Goal: Communication & Community: Participate in discussion

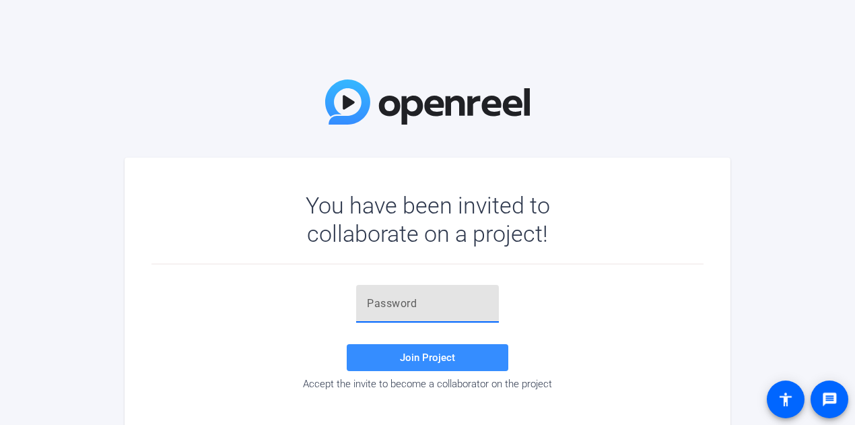
click at [419, 304] on input "text" at bounding box center [427, 304] width 121 height 16
paste input "%0k'.A"
type input "%0k'.A"
click at [422, 362] on span "Join Project" at bounding box center [427, 358] width 55 height 12
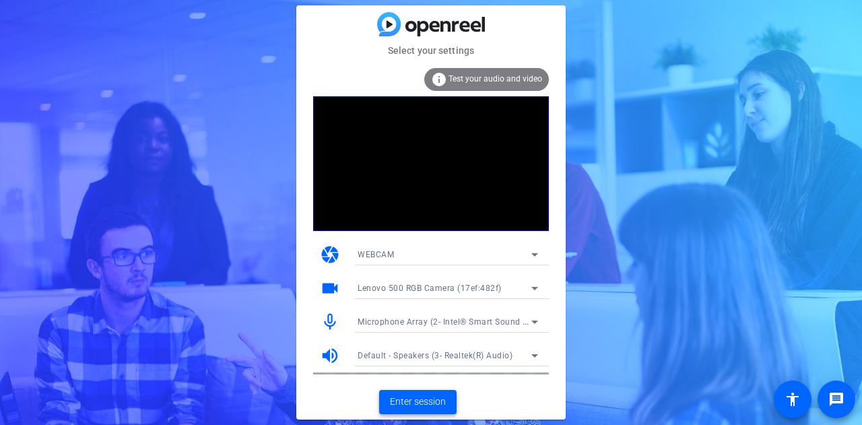
click at [439, 401] on span "Enter session" at bounding box center [418, 402] width 56 height 14
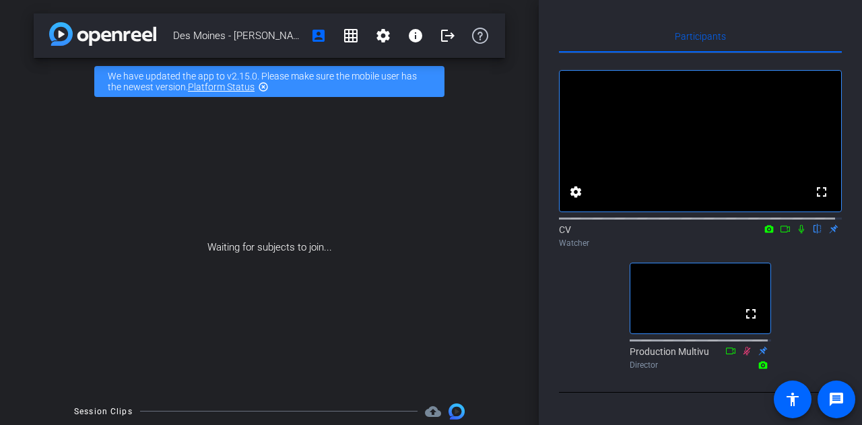
click at [765, 232] on icon at bounding box center [769, 228] width 9 height 7
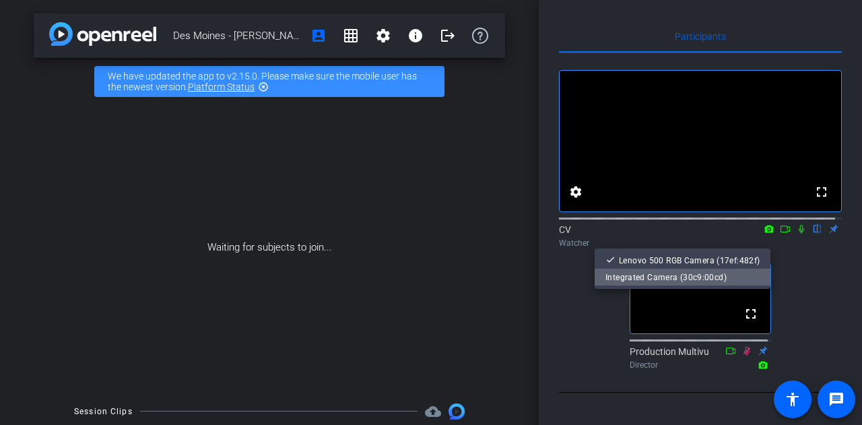
click at [710, 270] on span "Integrated Camera (30c9:00cd)" at bounding box center [682, 277] width 154 height 16
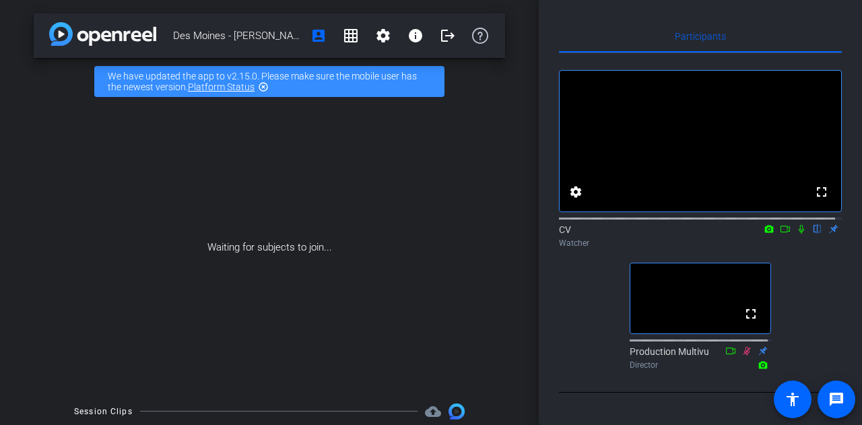
click at [799, 234] on icon at bounding box center [801, 229] width 5 height 9
click at [747, 322] on mat-icon "fullscreen" at bounding box center [751, 314] width 16 height 16
click at [780, 234] on icon at bounding box center [785, 228] width 11 height 9
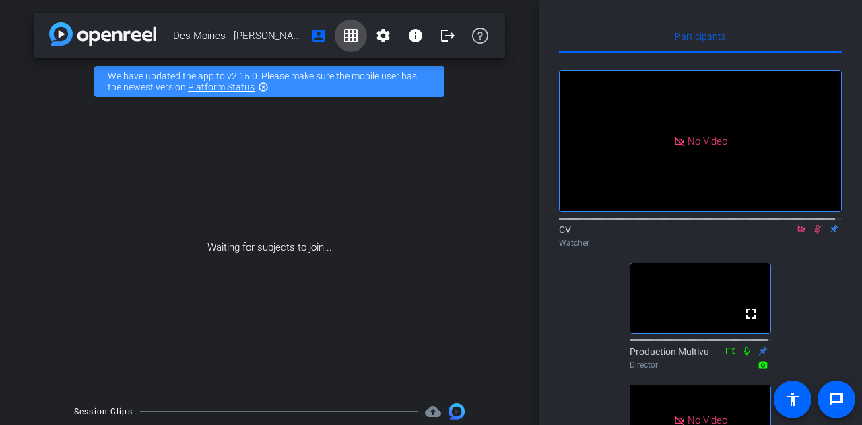
click at [343, 32] on mat-icon "grid_on" at bounding box center [351, 36] width 16 height 16
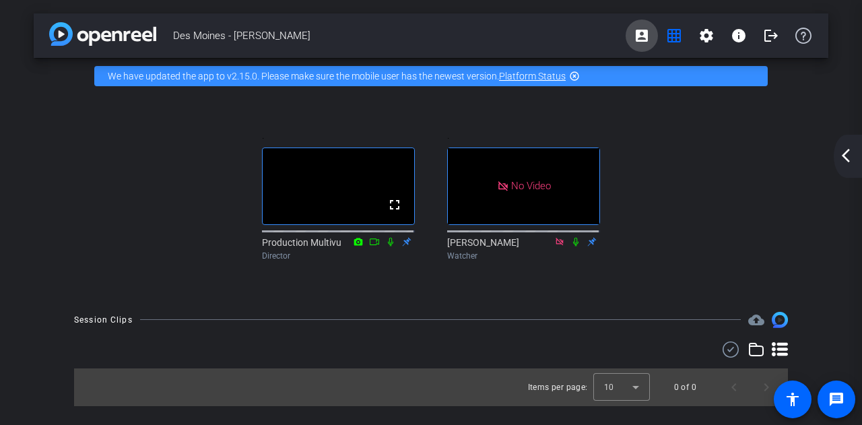
click at [635, 33] on mat-icon "account_box" at bounding box center [642, 36] width 16 height 16
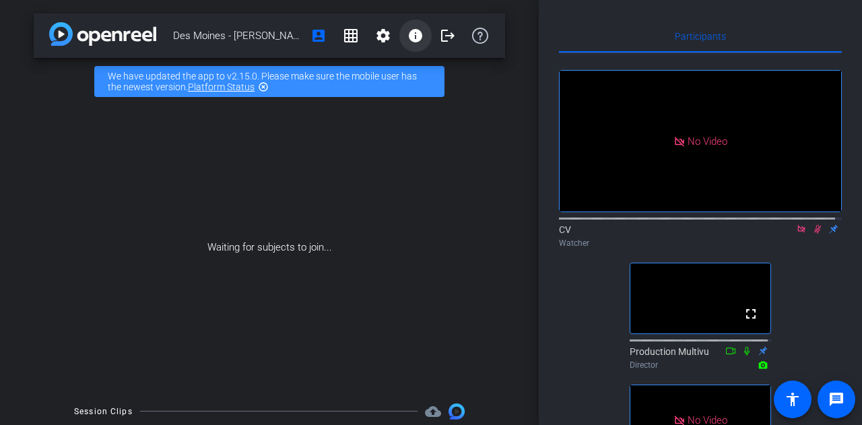
click at [411, 34] on mat-icon "info" at bounding box center [415, 36] width 16 height 16
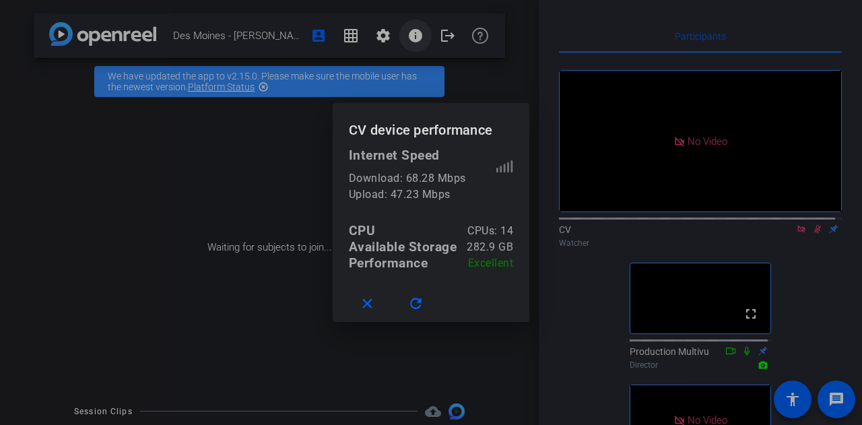
click at [411, 34] on div at bounding box center [431, 212] width 862 height 425
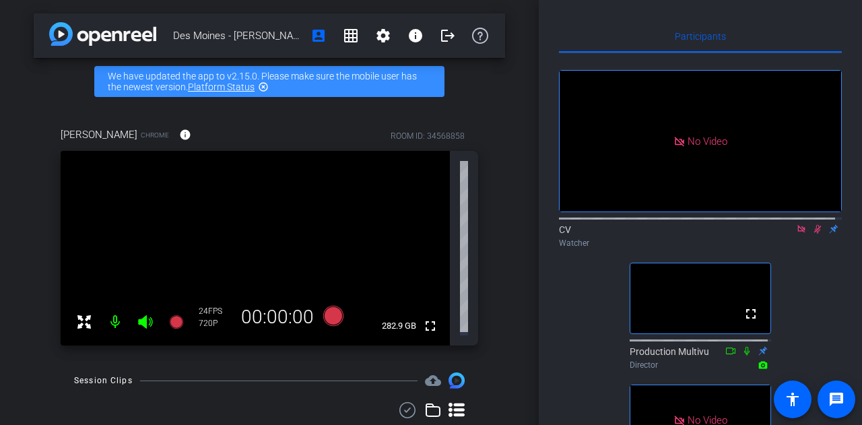
click at [814, 234] on icon at bounding box center [817, 229] width 7 height 9
click at [812, 234] on icon at bounding box center [817, 228] width 11 height 9
click at [796, 234] on icon at bounding box center [801, 228] width 11 height 9
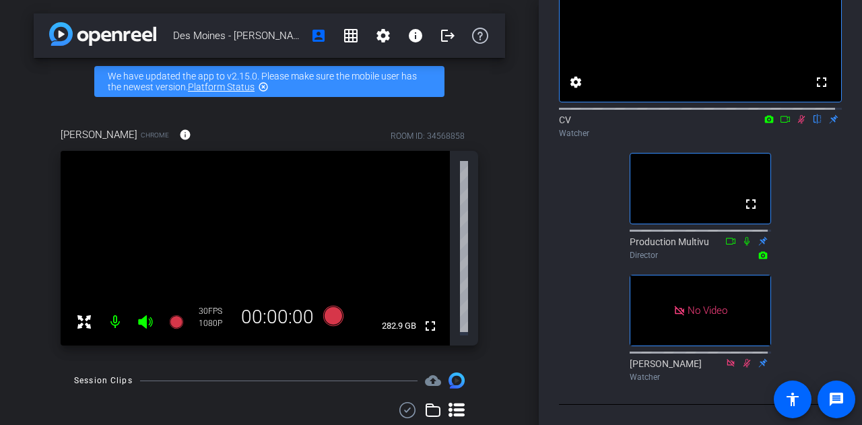
scroll to position [187, 0]
click at [765, 115] on icon at bounding box center [769, 118] width 9 height 7
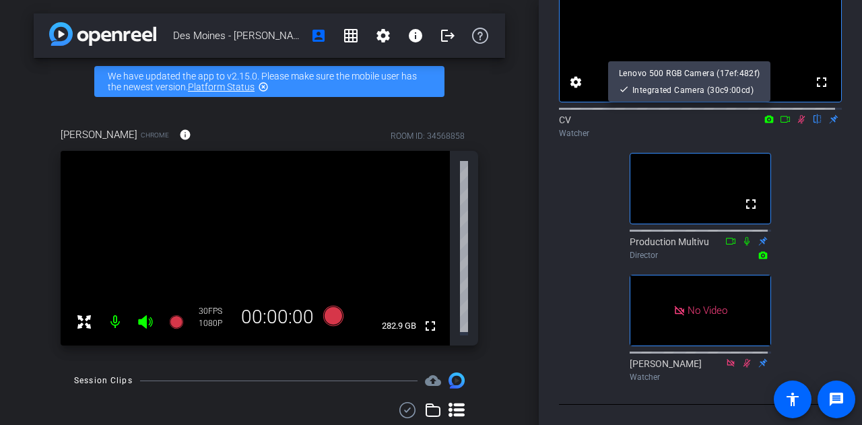
click at [763, 56] on div at bounding box center [431, 212] width 862 height 425
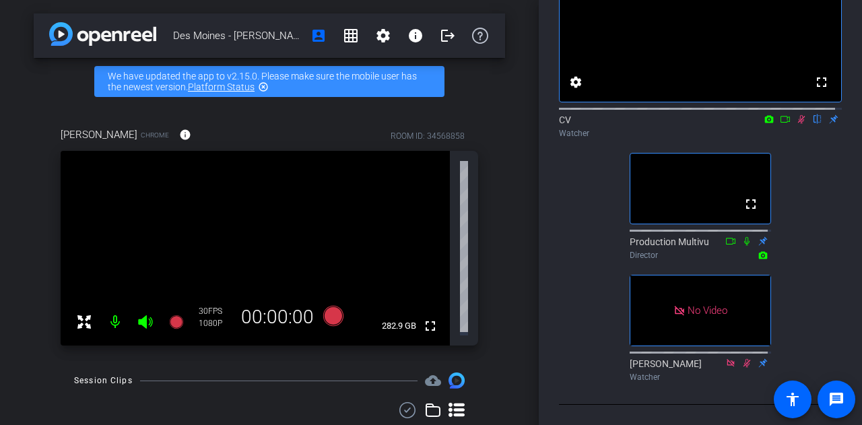
click at [765, 115] on icon at bounding box center [769, 118] width 9 height 7
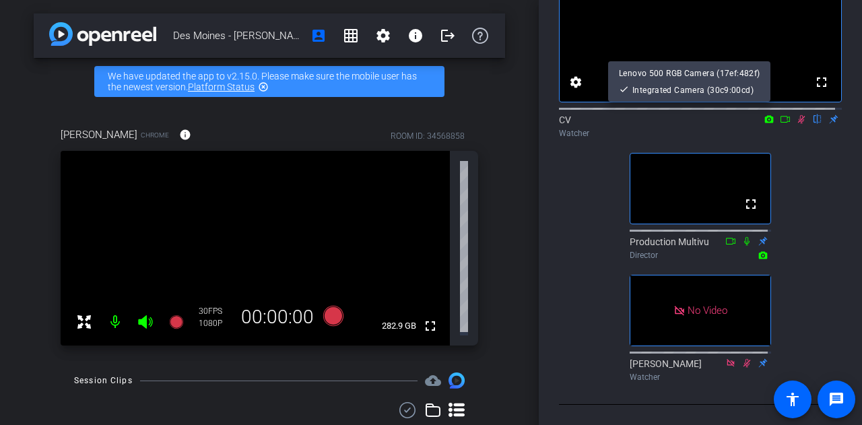
click at [762, 58] on div at bounding box center [431, 212] width 862 height 425
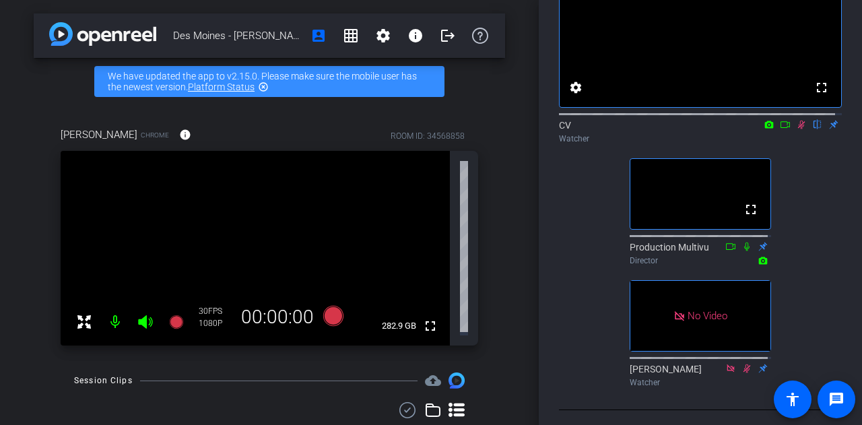
scroll to position [100, 0]
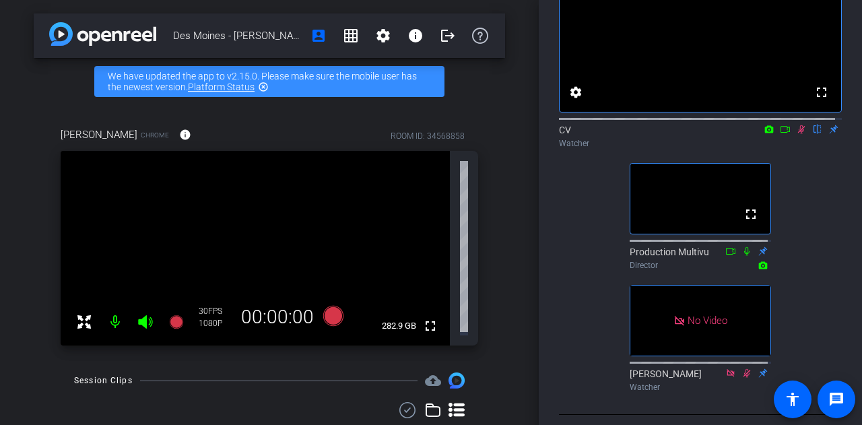
click at [782, 134] on icon at bounding box center [785, 129] width 11 height 9
click at [237, 89] on link "Platform Status" at bounding box center [221, 86] width 67 height 11
click at [264, 84] on mat-icon "highlight_off" at bounding box center [263, 86] width 11 height 11
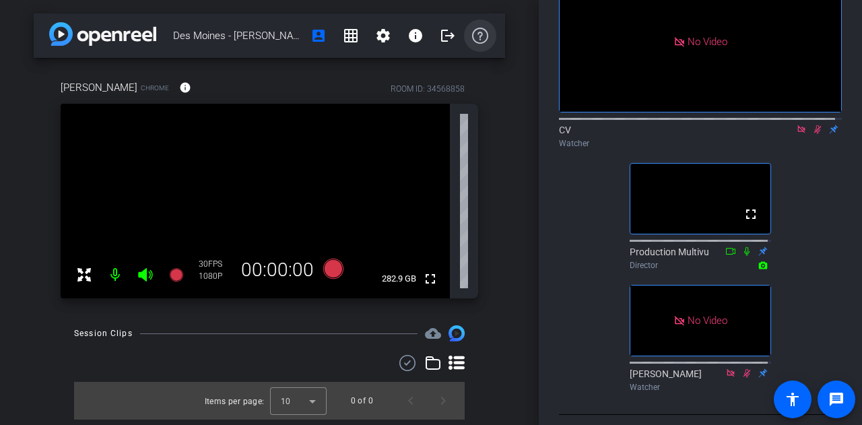
click at [488, 34] on icon at bounding box center [480, 36] width 16 height 16
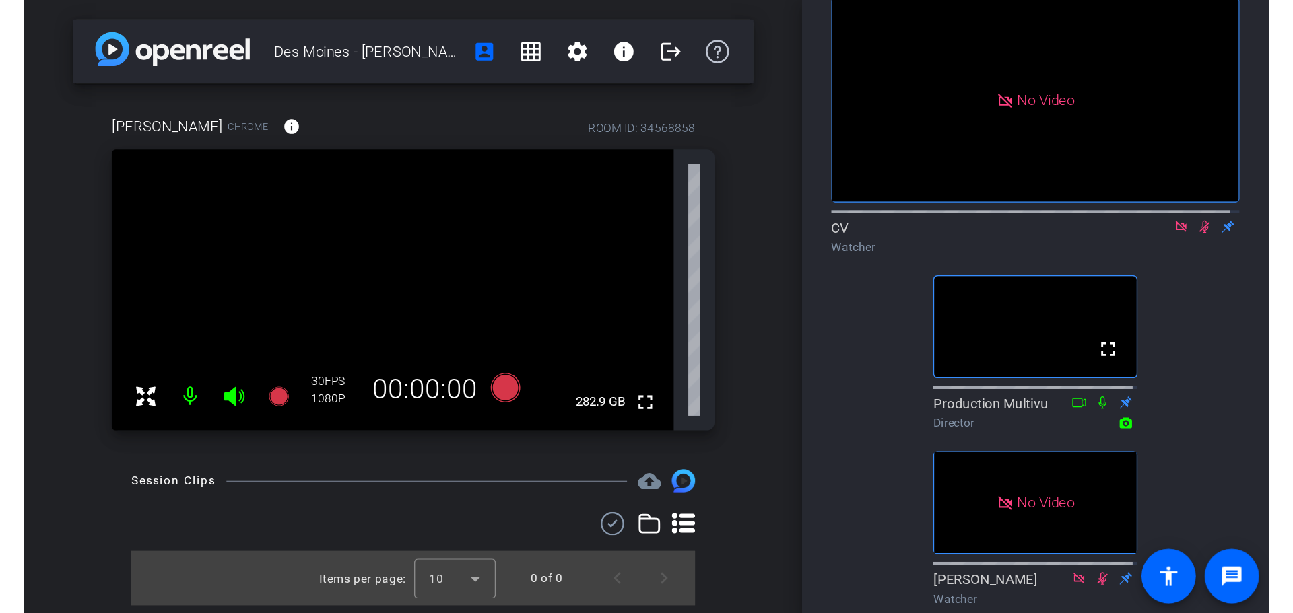
scroll to position [0, 0]
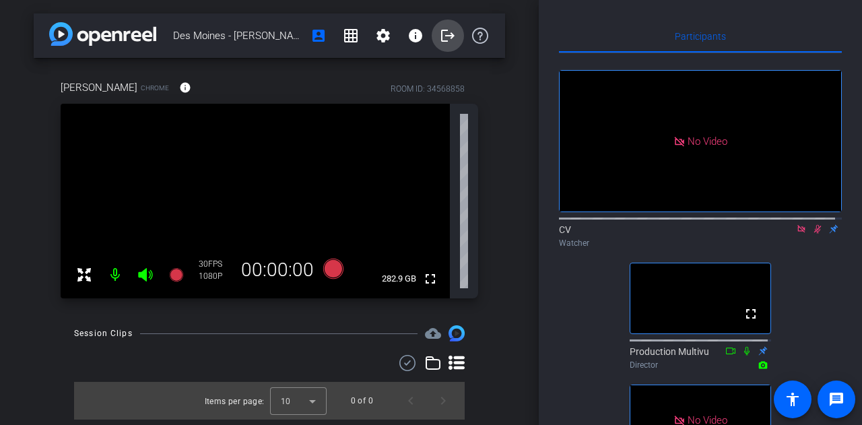
click at [446, 36] on mat-icon "logout" at bounding box center [448, 36] width 16 height 16
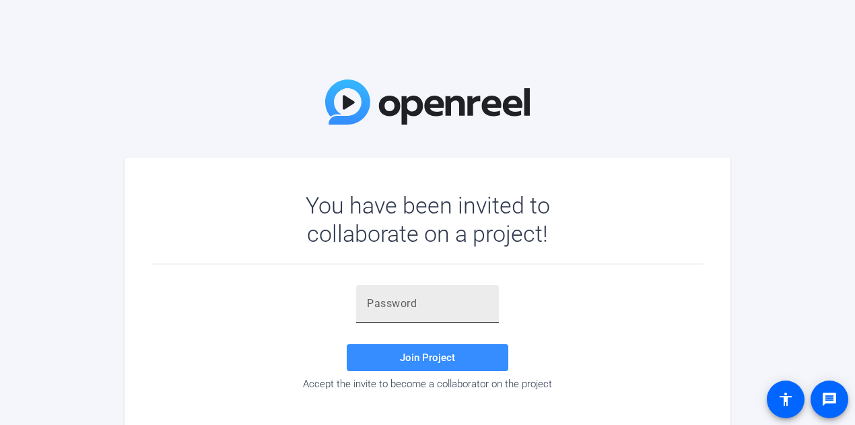
click at [409, 303] on input "text" at bounding box center [427, 304] width 121 height 16
paste input "%0k'.A"
type input "%0k'.A"
click at [383, 361] on span at bounding box center [428, 357] width 162 height 32
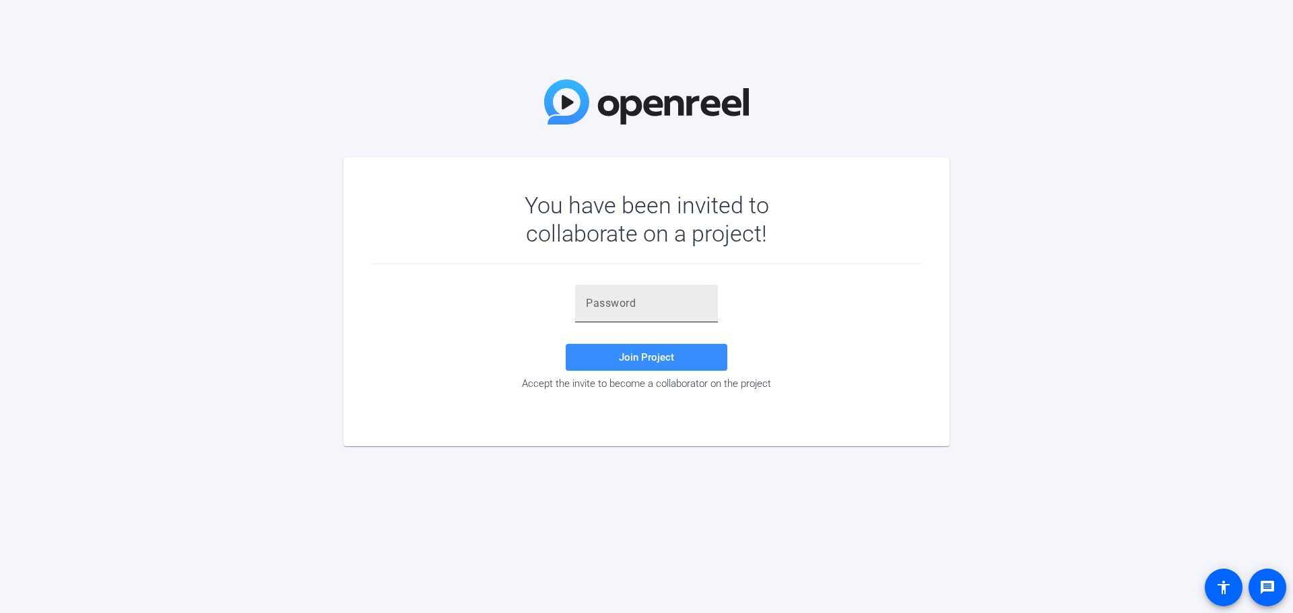
click at [662, 316] on div at bounding box center [646, 304] width 121 height 38
paste input "Eg~a#F"
type input "Eg~a#F"
click at [661, 360] on span "Join Project" at bounding box center [646, 358] width 55 height 12
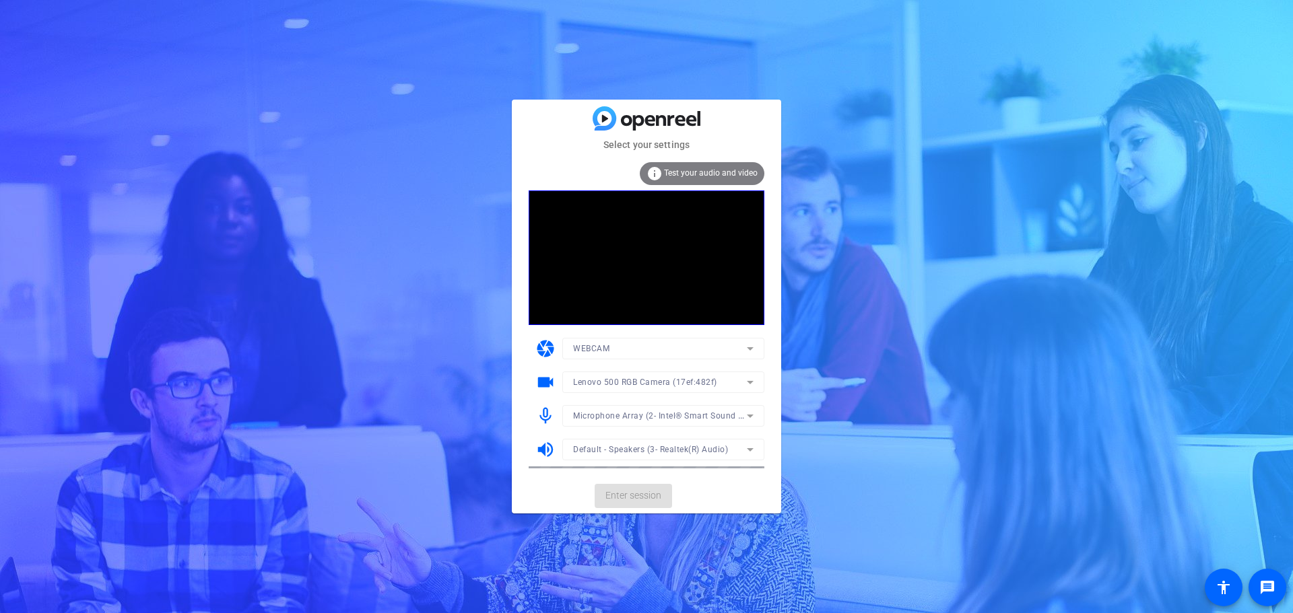
click at [615, 496] on mat-card-actions "Enter session" at bounding box center [646, 496] width 269 height 35
click at [636, 496] on span "Enter session" at bounding box center [633, 496] width 56 height 14
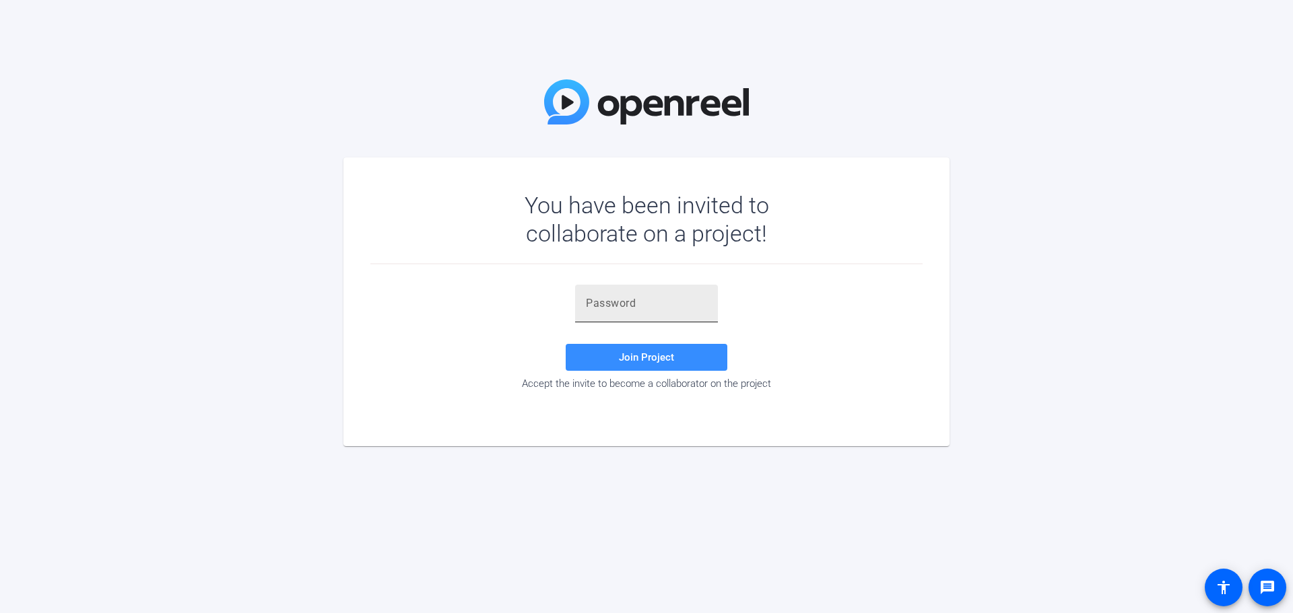
click at [607, 310] on input "text" at bounding box center [646, 304] width 121 height 16
type input "%0k'.A"
click at [647, 351] on span at bounding box center [647, 357] width 162 height 32
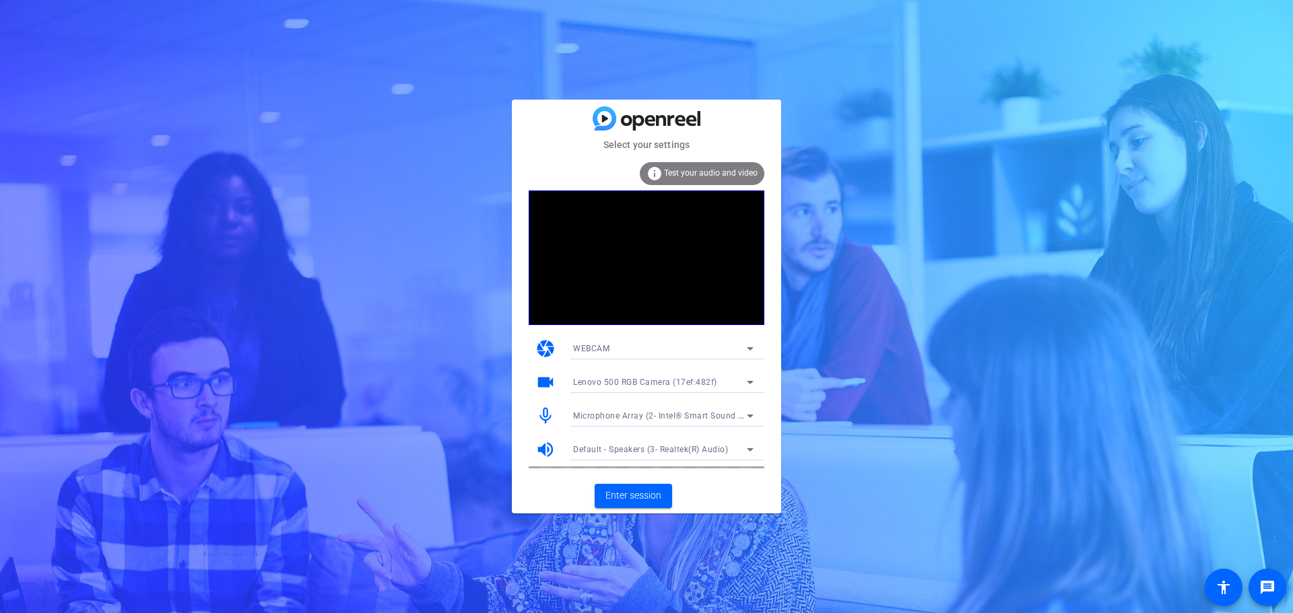
click at [636, 350] on div "WEBCAM" at bounding box center [660, 348] width 174 height 17
click at [625, 399] on mat-option "DESKTOP" at bounding box center [663, 398] width 202 height 22
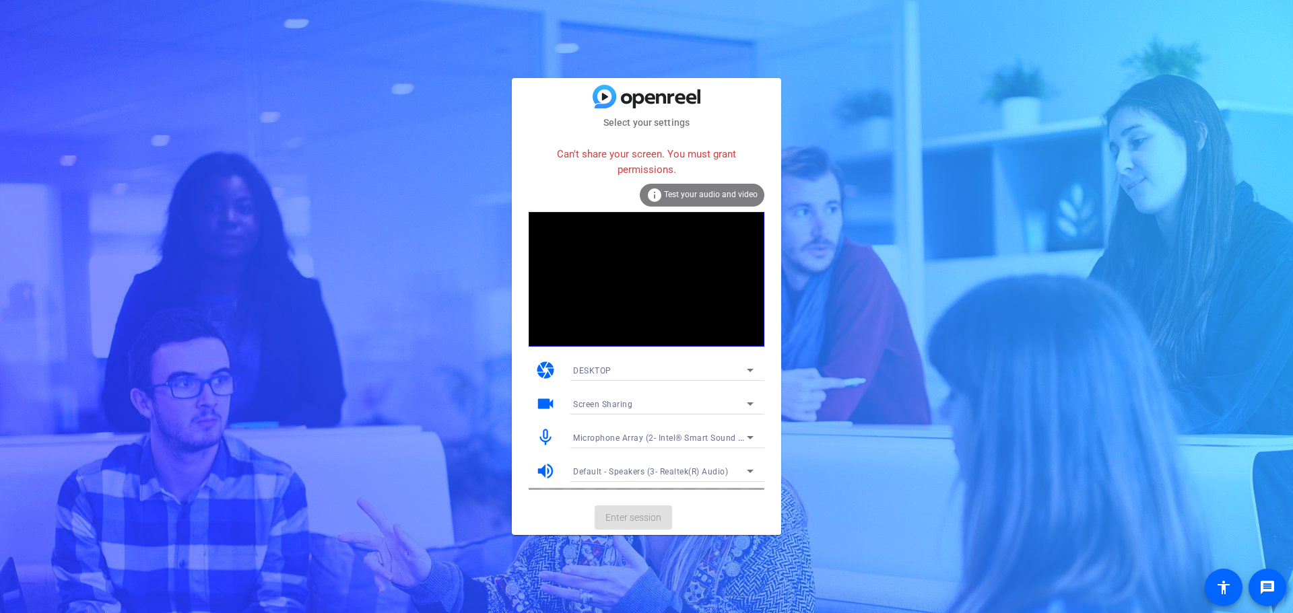
click at [644, 512] on mat-card-actions "Enter session" at bounding box center [646, 517] width 269 height 35
click at [642, 373] on div "DESKTOP" at bounding box center [660, 370] width 174 height 17
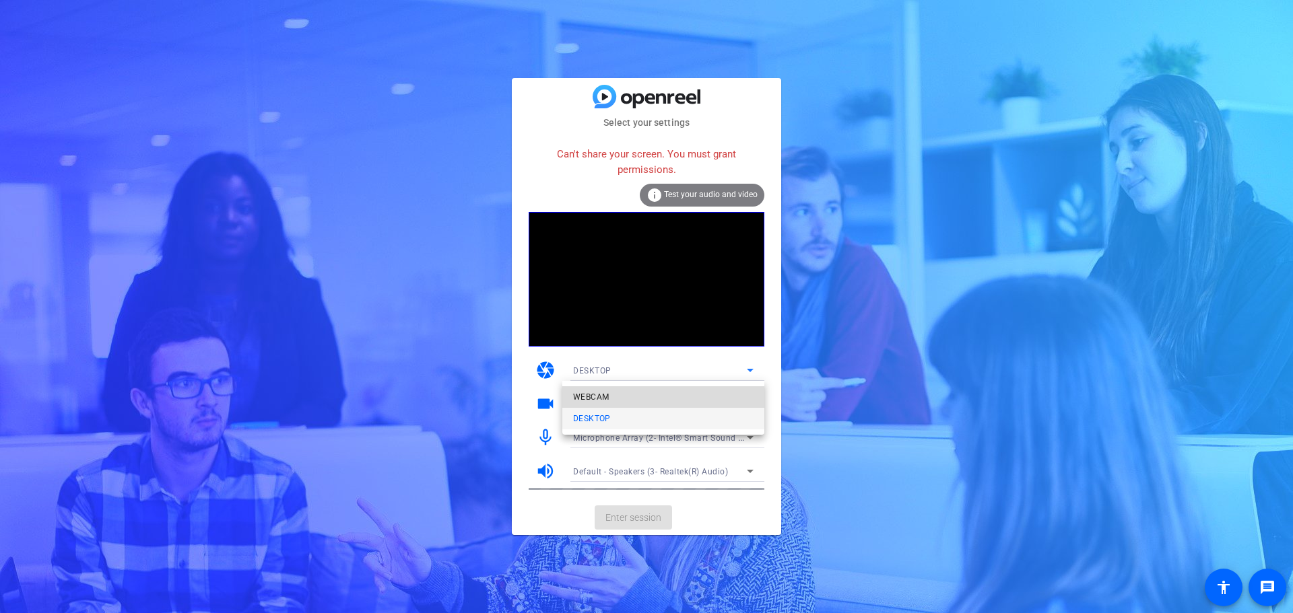
click at [614, 405] on mat-option "WEBCAM" at bounding box center [663, 398] width 202 height 22
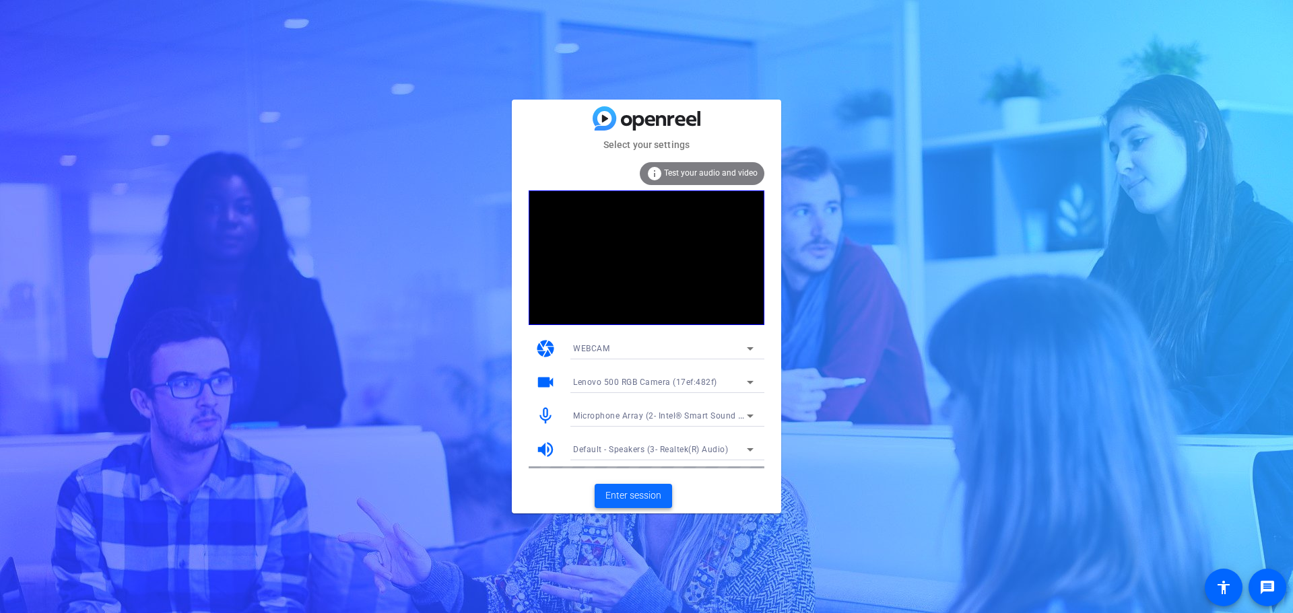
click at [617, 493] on span "Enter session" at bounding box center [633, 496] width 56 height 14
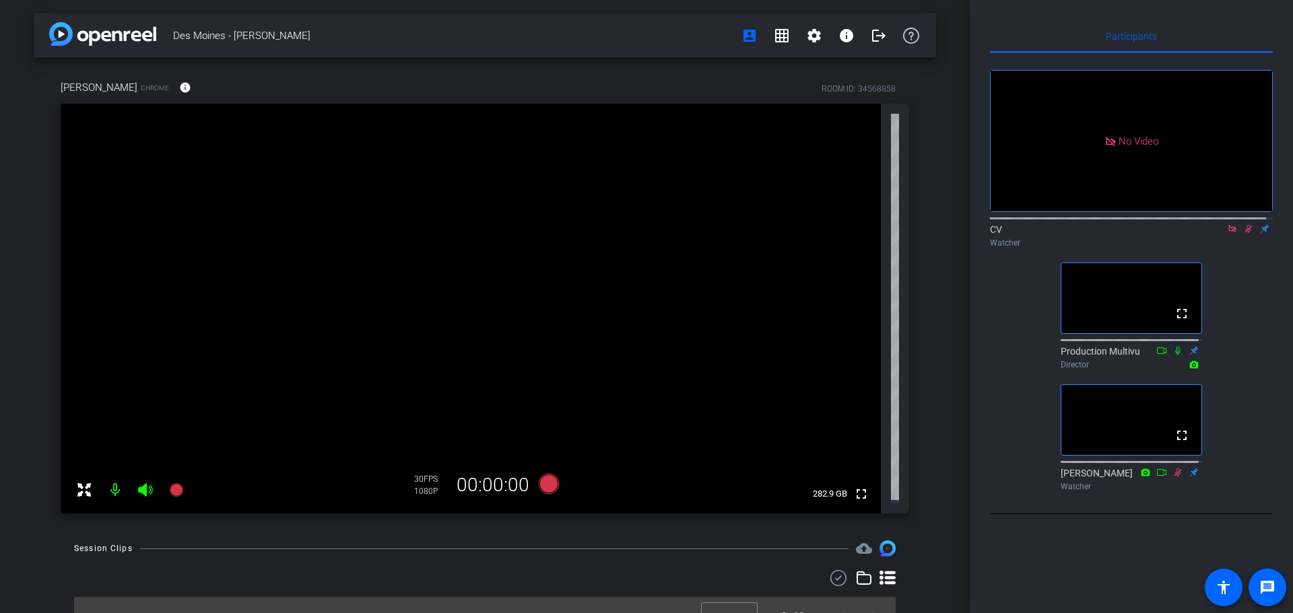
click at [1164, 202] on div "No Video" at bounding box center [1131, 141] width 281 height 141
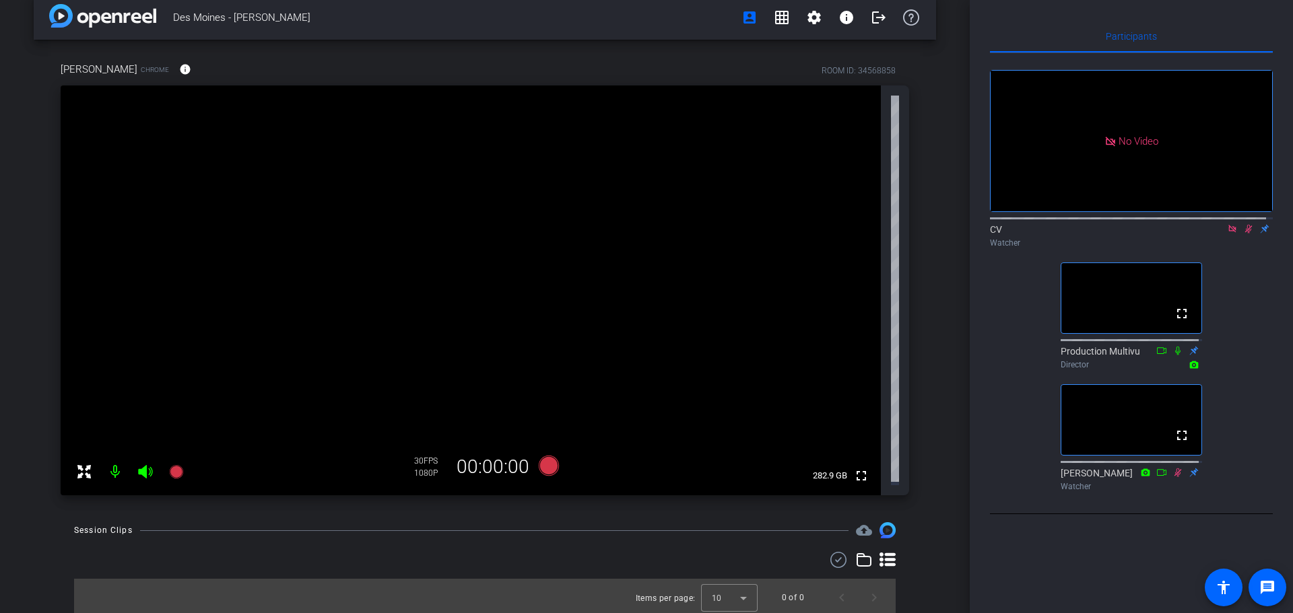
click at [887, 555] on icon at bounding box center [887, 560] width 16 height 16
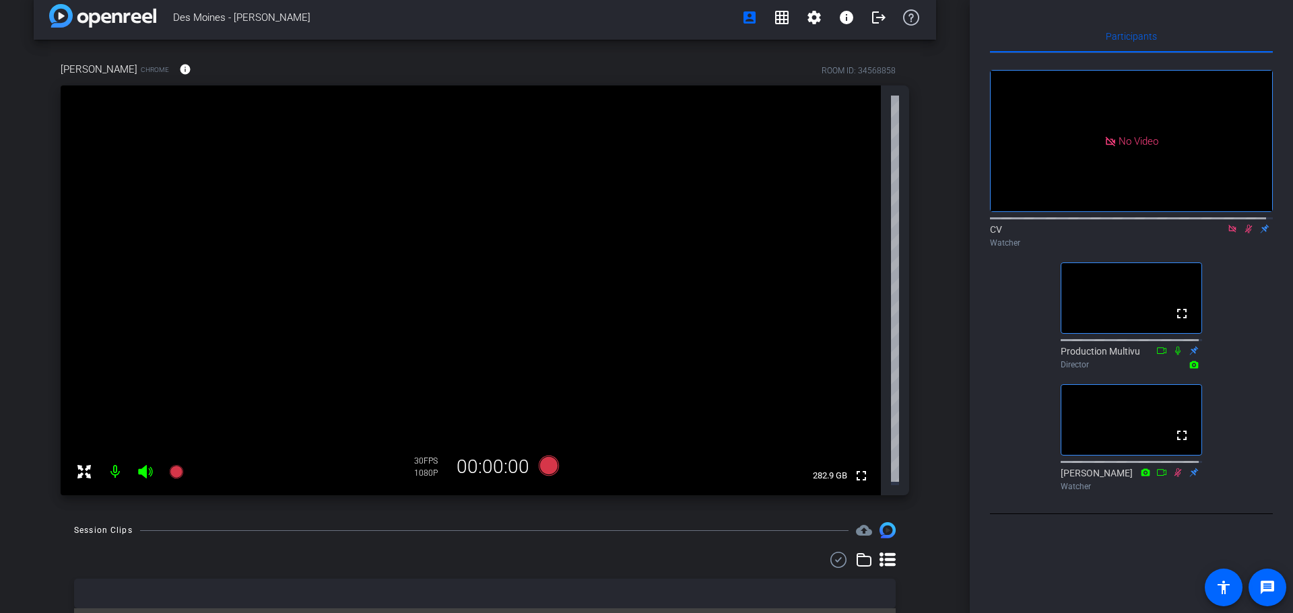
click at [1158, 356] on icon at bounding box center [1161, 350] width 11 height 9
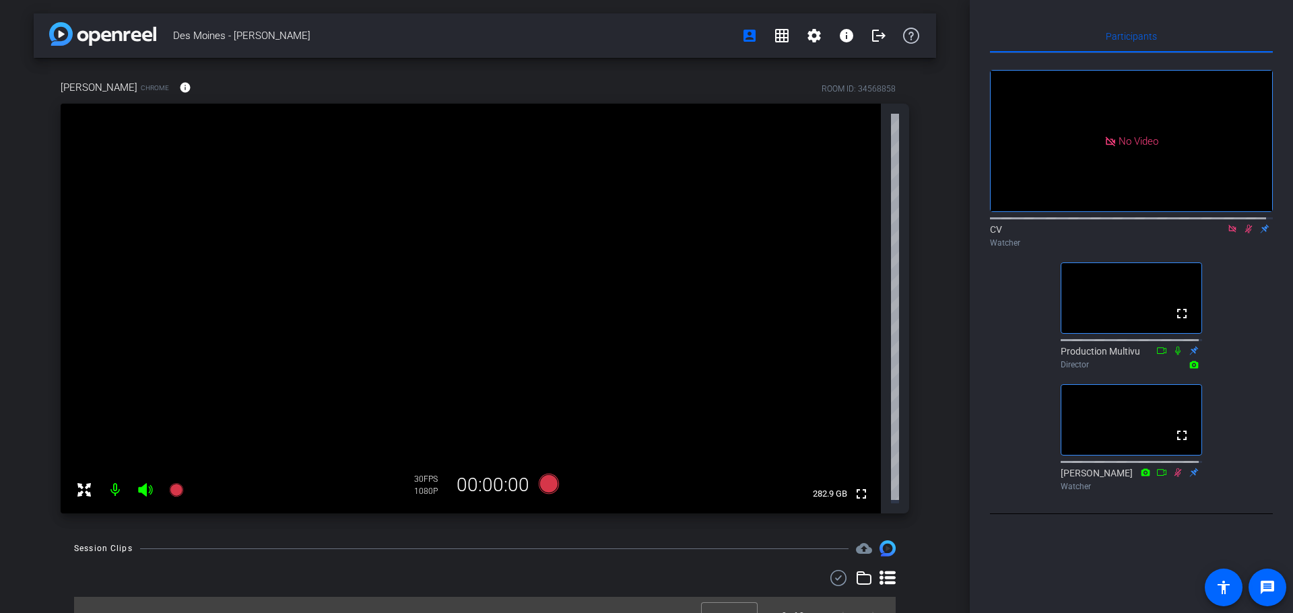
scroll to position [18, 0]
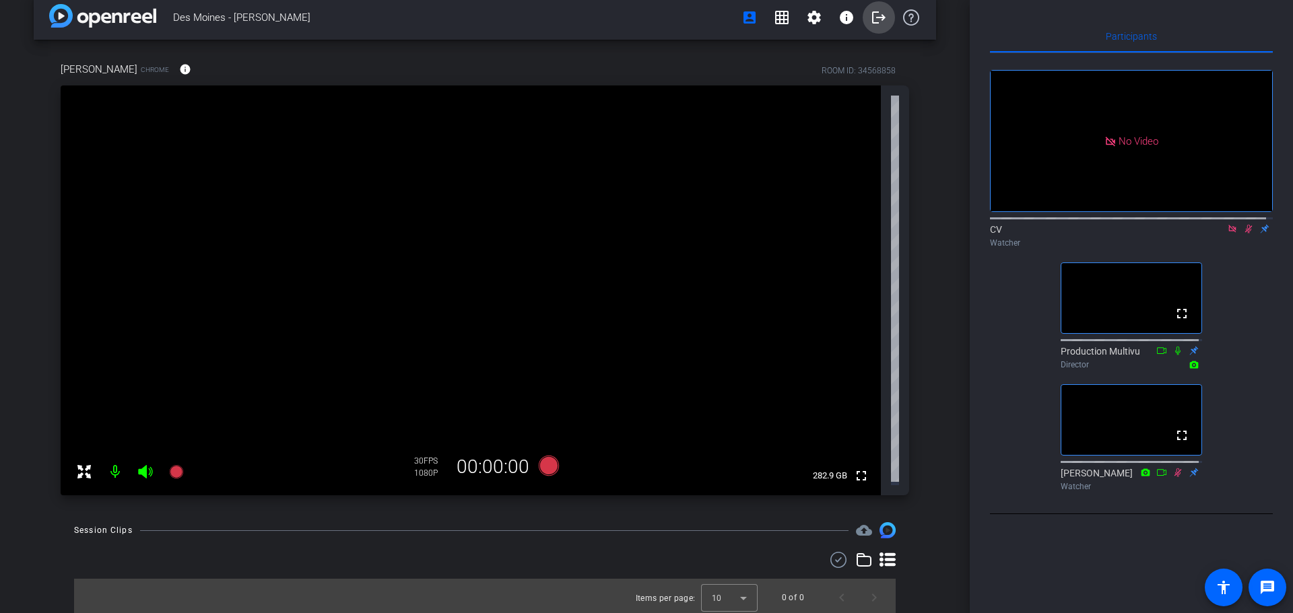
click at [871, 24] on mat-icon "logout" at bounding box center [879, 17] width 16 height 16
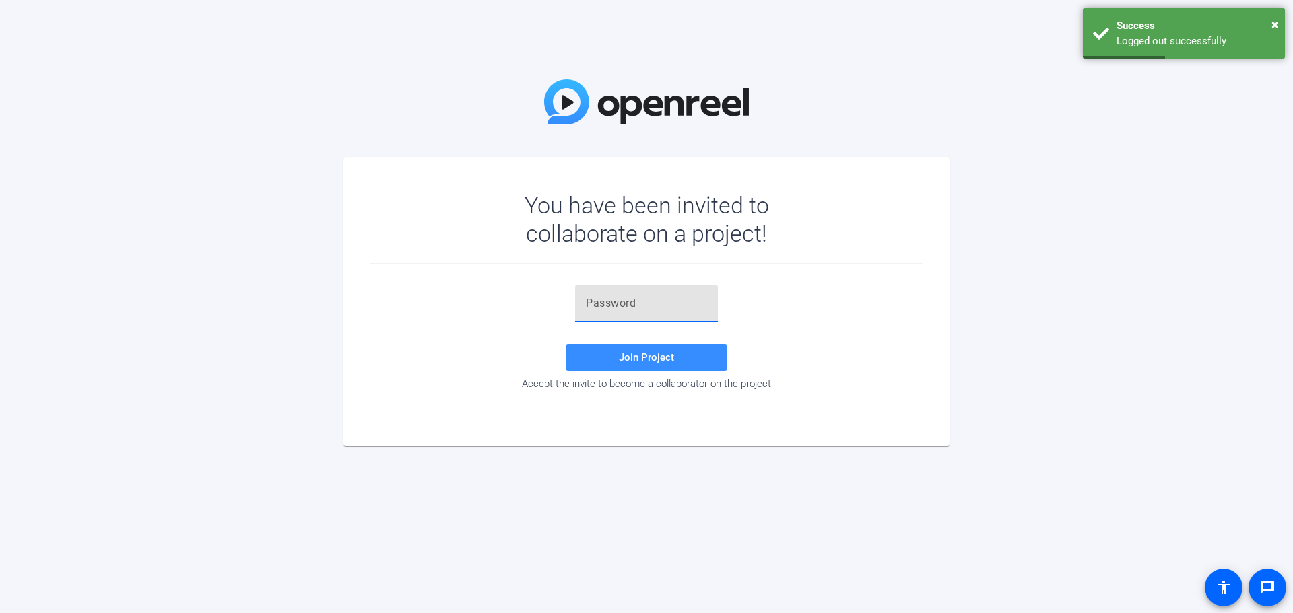
click at [607, 307] on input "text" at bounding box center [646, 304] width 121 height 16
type input "%0k'.A"
click at [657, 337] on div at bounding box center [646, 330] width 143 height 15
click at [648, 358] on span "Join Project" at bounding box center [646, 358] width 55 height 12
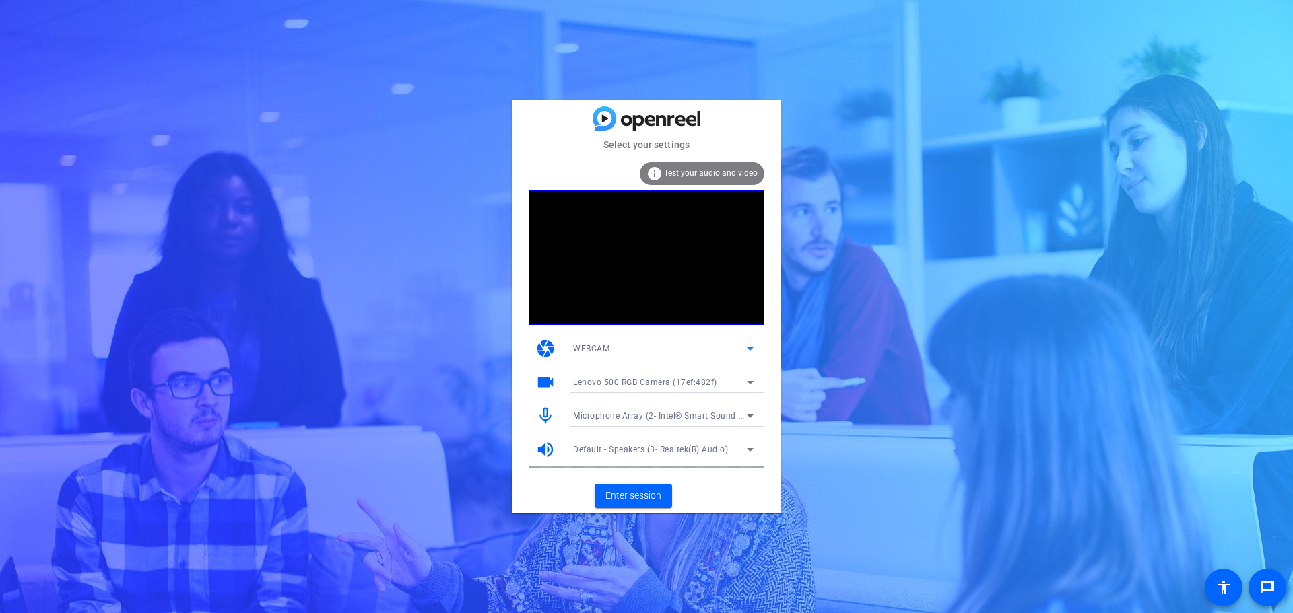
click at [737, 354] on div "WEBCAM" at bounding box center [660, 348] width 174 height 17
click at [737, 354] on div at bounding box center [646, 306] width 1293 height 613
click at [724, 389] on div "Lenovo 500 RGB Camera (17ef:482f)" at bounding box center [660, 382] width 174 height 17
click at [696, 427] on mat-option "Integrated Camera (30c9:00cd)" at bounding box center [663, 431] width 202 height 22
click at [681, 420] on span "Microphone Array (2- Intel® Smart Sound Technology for Digital Microphones)" at bounding box center [727, 415] width 308 height 11
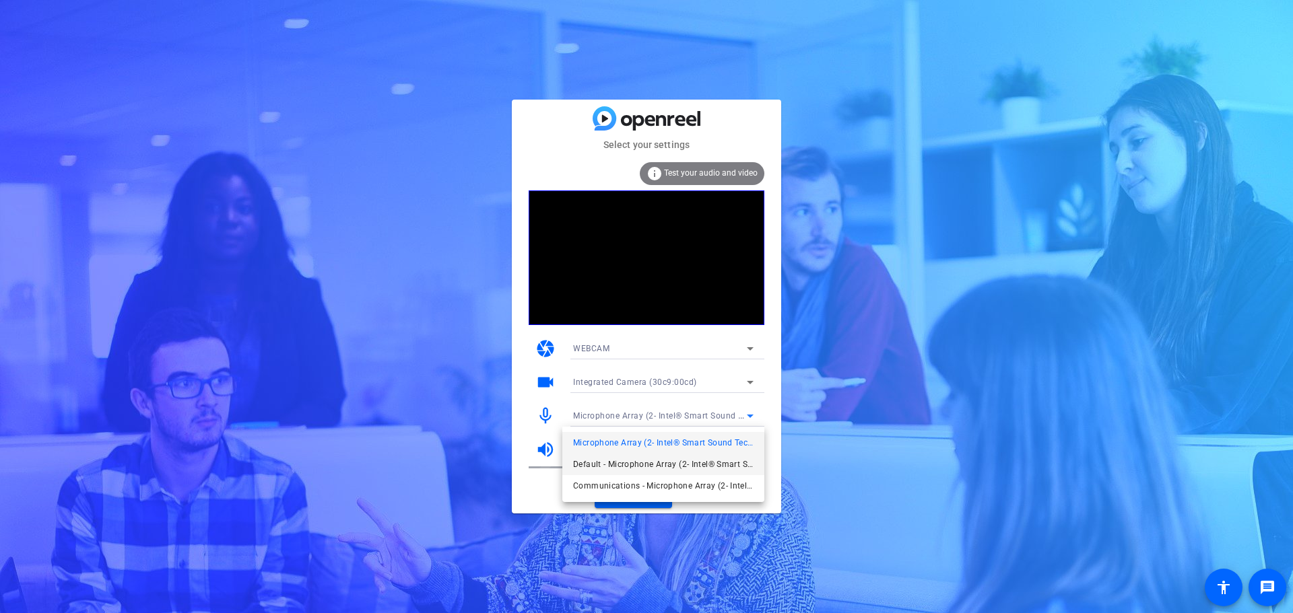
click at [681, 461] on span "Default - Microphone Array (2- Intel® Smart Sound Technology for Digital Microp…" at bounding box center [663, 465] width 180 height 16
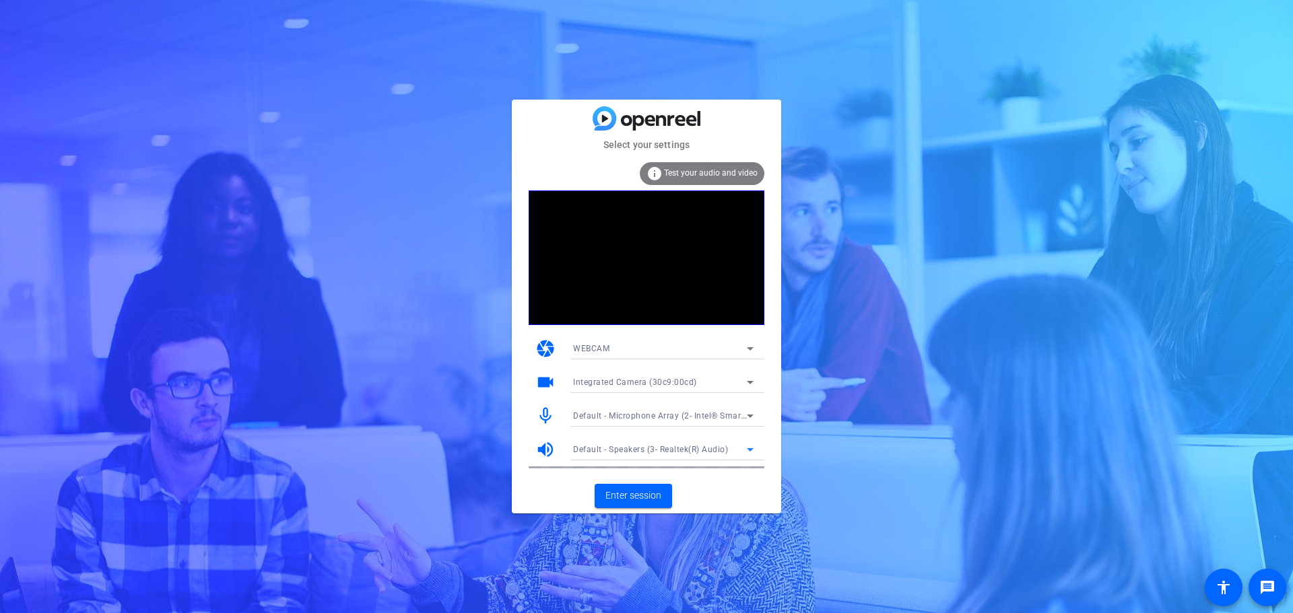
click at [667, 450] on span "Default - Speakers (3- Realtek(R) Audio)" at bounding box center [650, 449] width 155 height 9
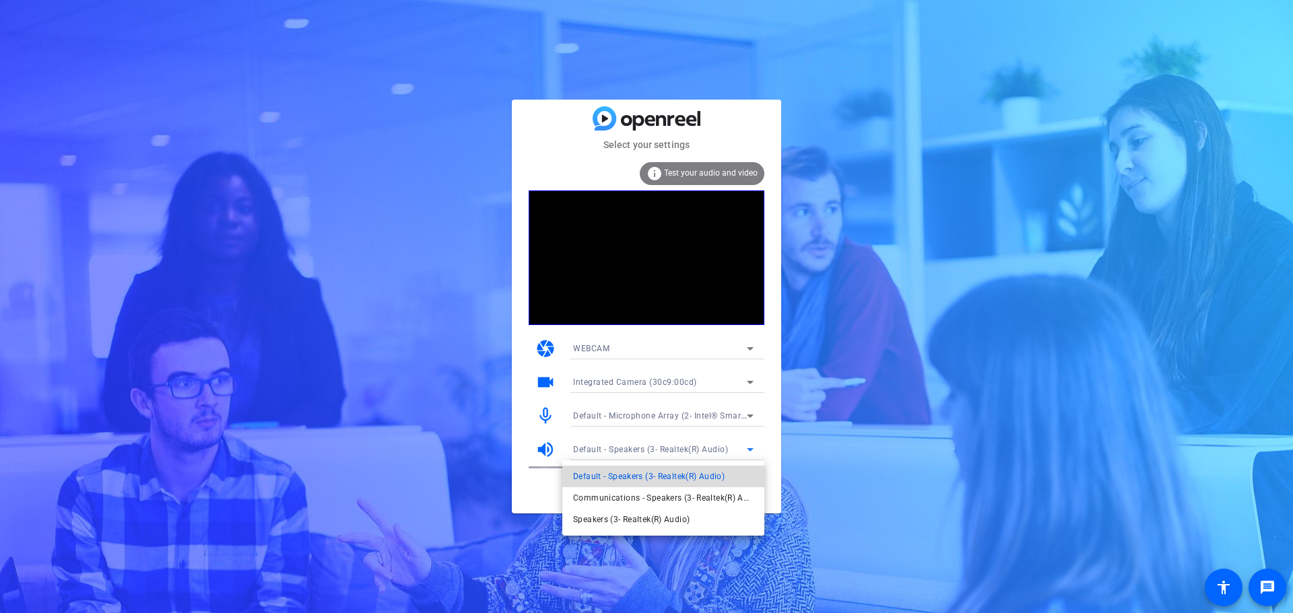
click at [668, 477] on span "Default - Speakers (3- Realtek(R) Audio)" at bounding box center [649, 477] width 152 height 16
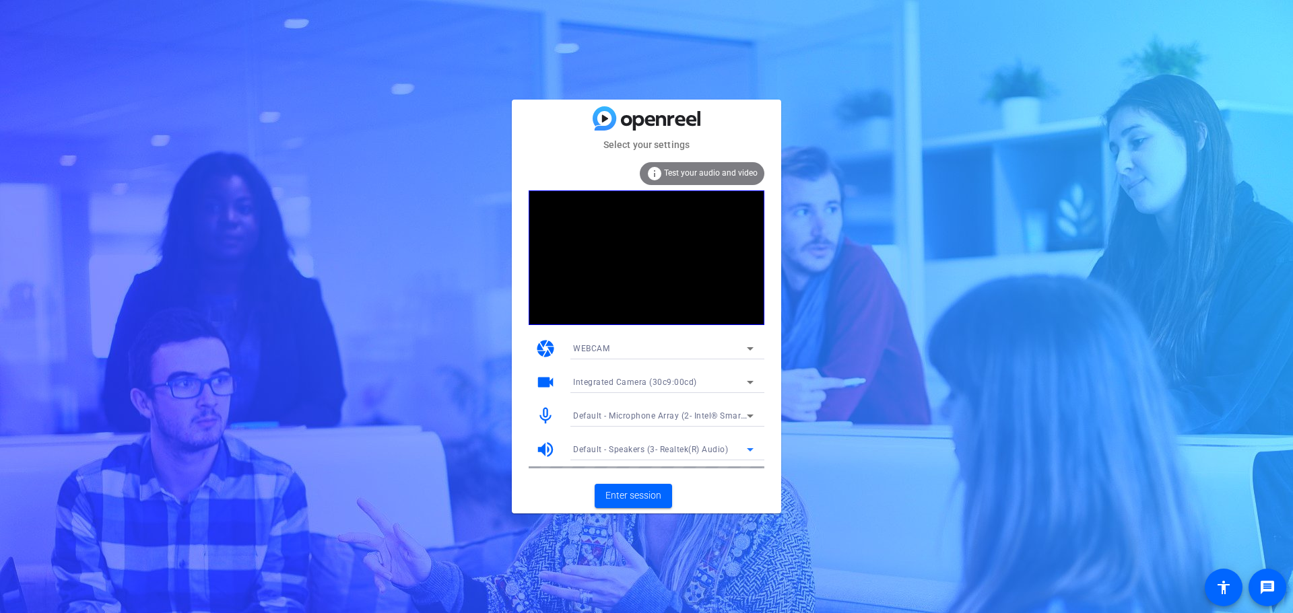
click at [653, 456] on div "Default - Speakers (3- Realtek(R) Audio)" at bounding box center [660, 449] width 174 height 17
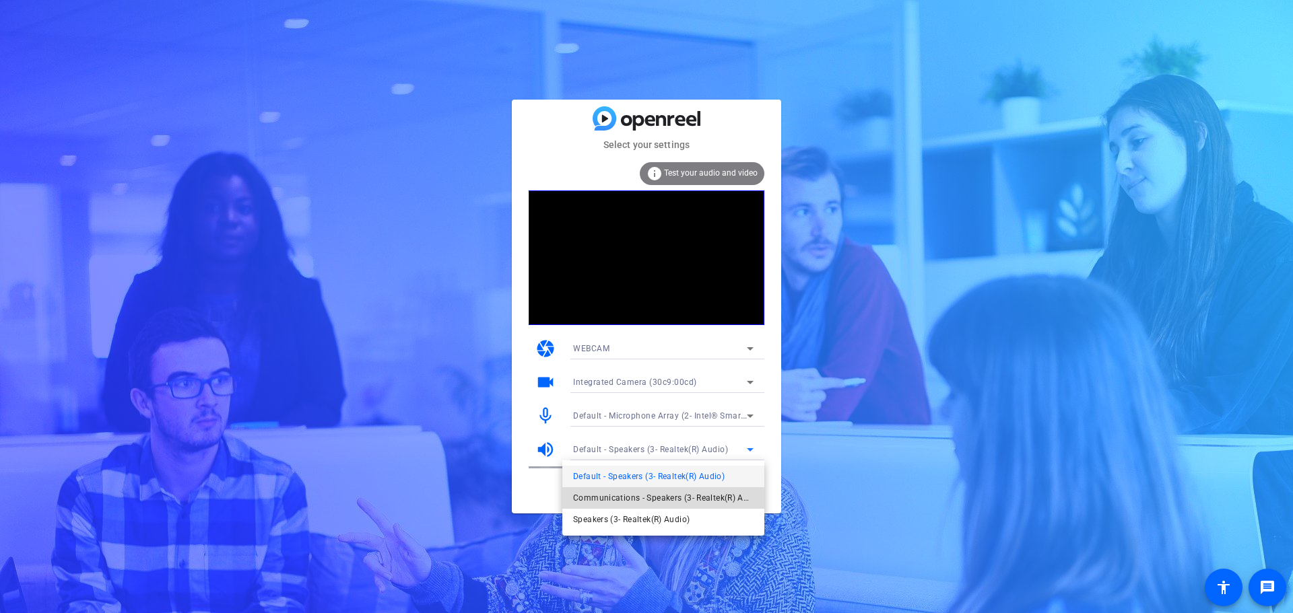
click at [636, 498] on span "Communications - Speakers (3- Realtek(R) Audio)" at bounding box center [663, 498] width 180 height 16
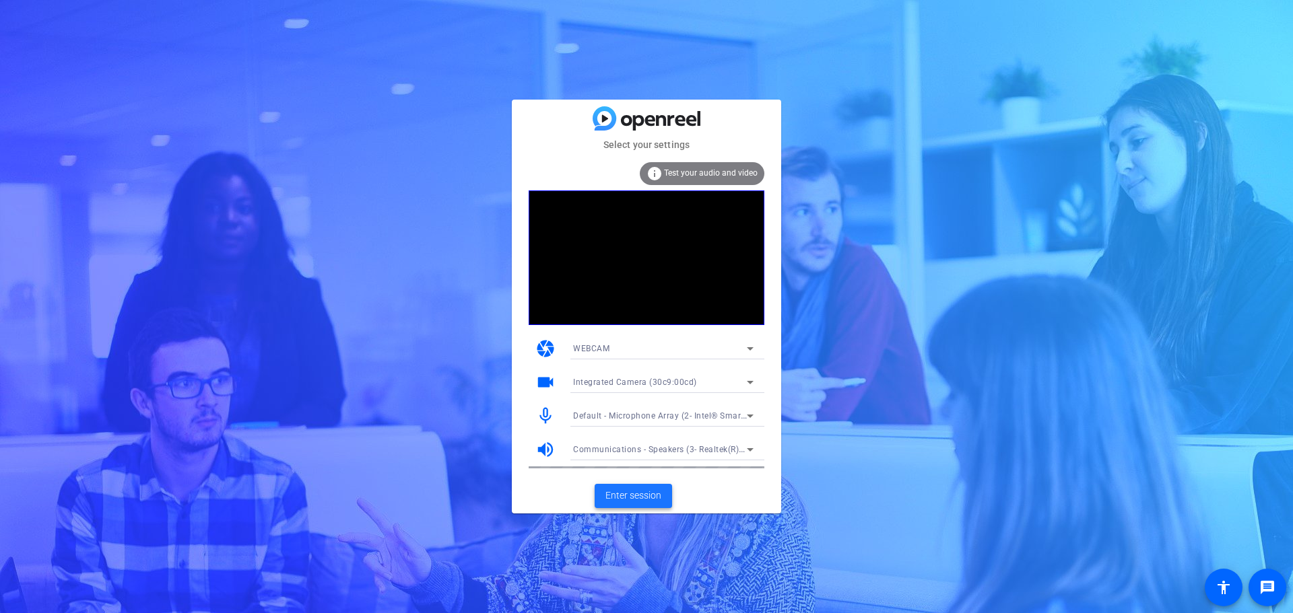
click at [636, 498] on span "Enter session" at bounding box center [633, 496] width 56 height 14
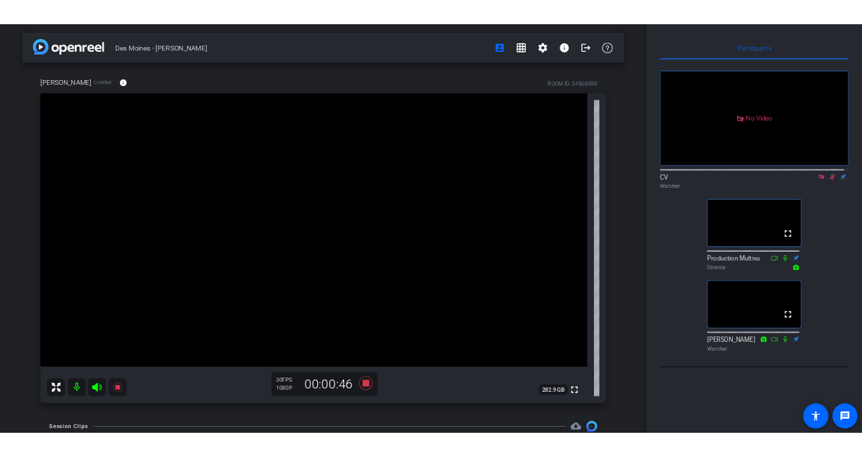
scroll to position [67, 0]
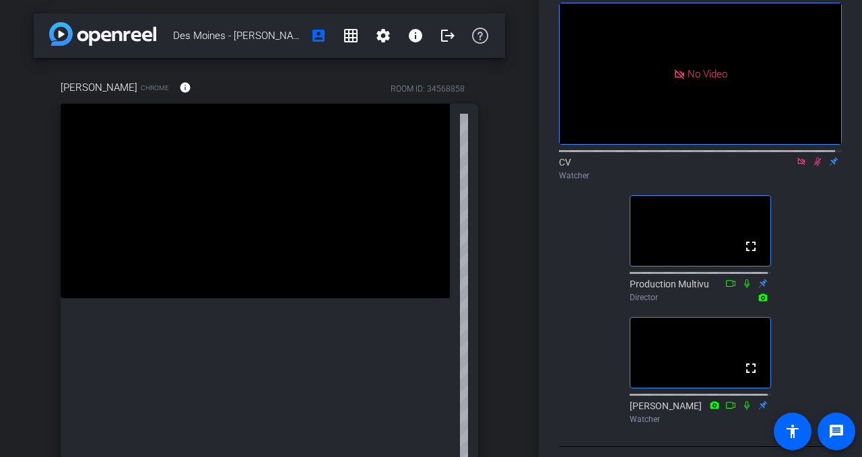
click at [490, 88] on div "[PERSON_NAME] Chrome info ROOM ID: 34568858 fullscreen 282.9 GB 30 FPS 1080P 00…" at bounding box center [269, 320] width 471 height 524
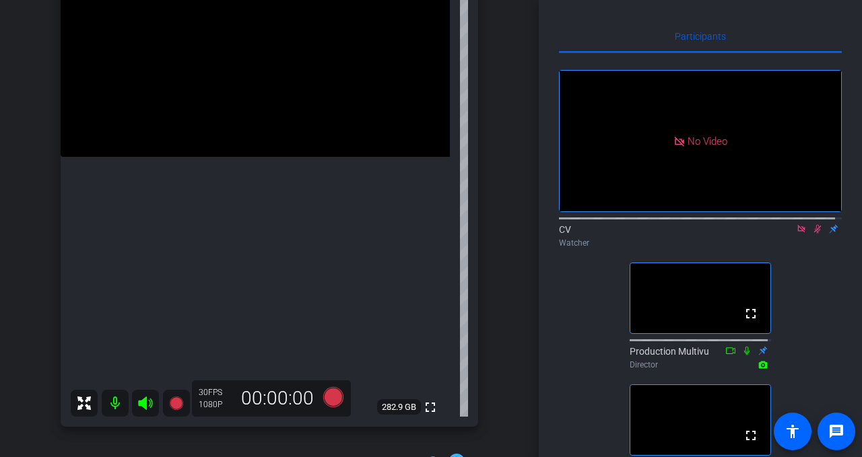
scroll to position [0, 0]
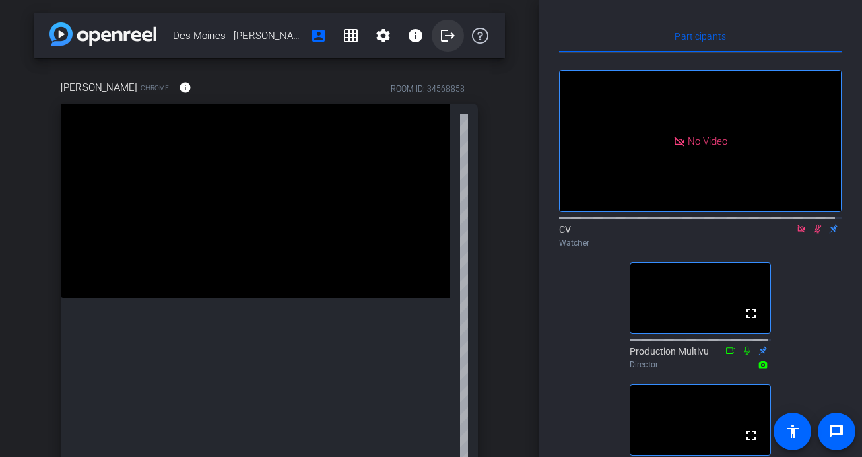
click at [440, 42] on mat-icon "logout" at bounding box center [448, 36] width 16 height 16
